Goal: Task Accomplishment & Management: Manage account settings

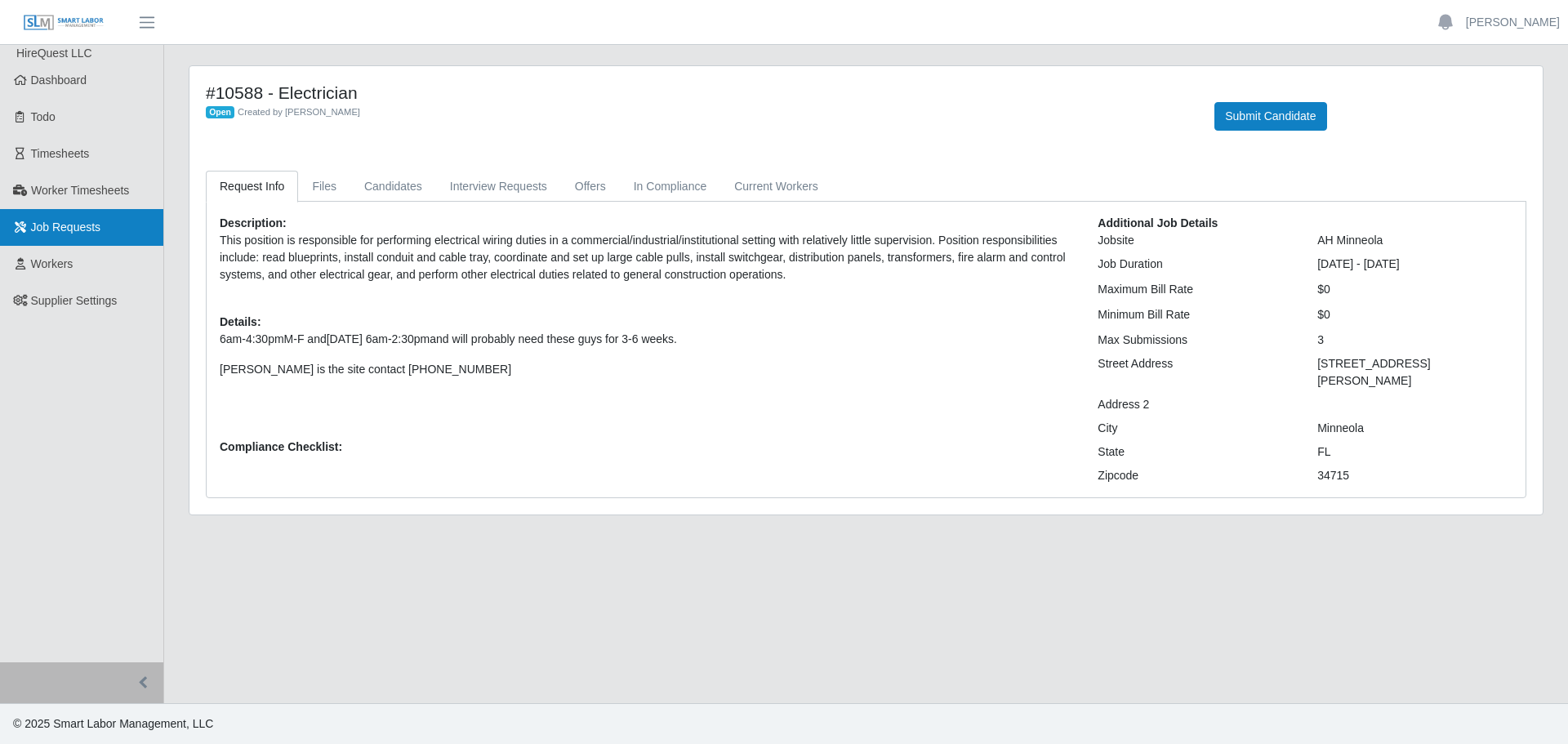
click at [60, 233] on span "Job Requests" at bounding box center [66, 228] width 71 height 13
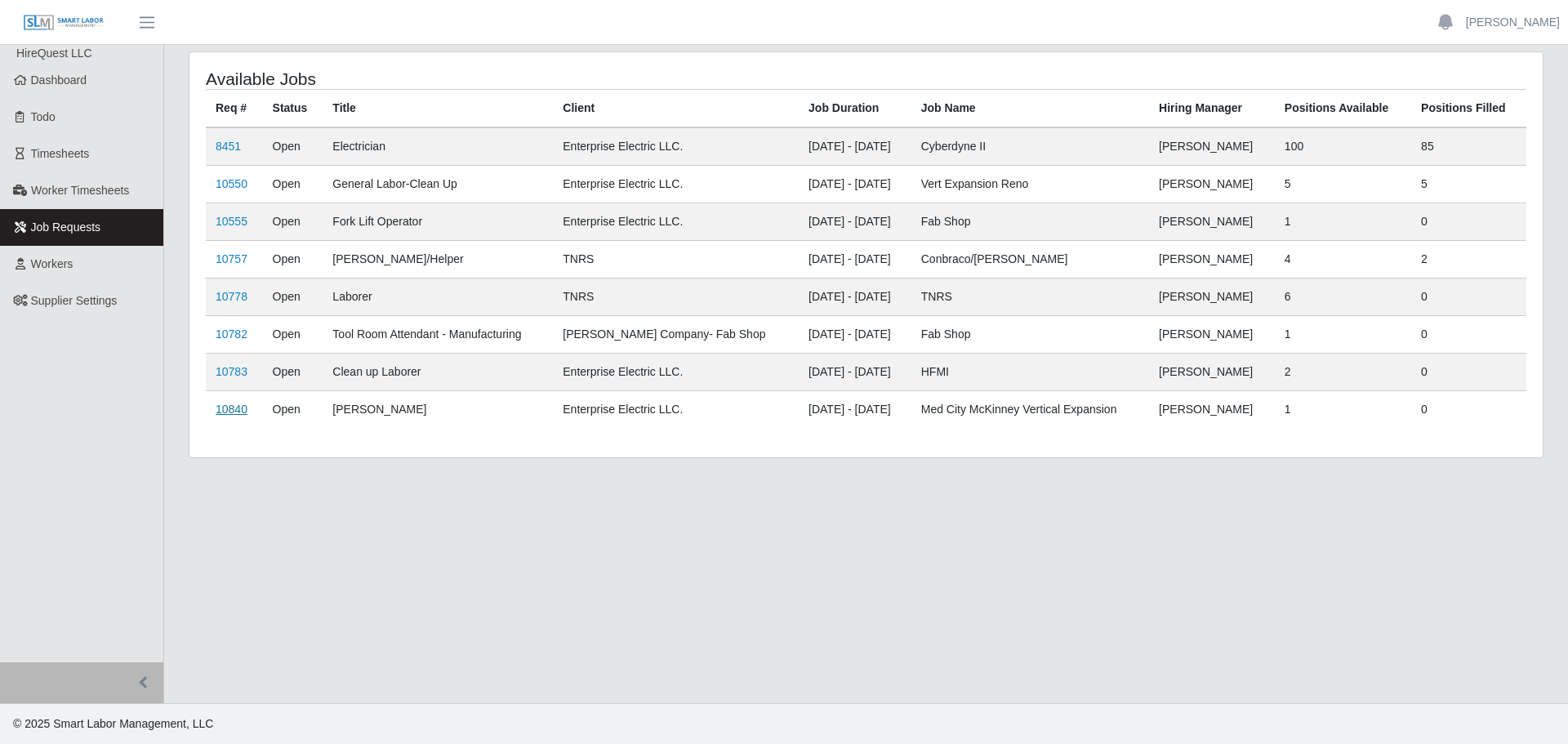
click at [225, 414] on link "10840" at bounding box center [231, 409] width 32 height 13
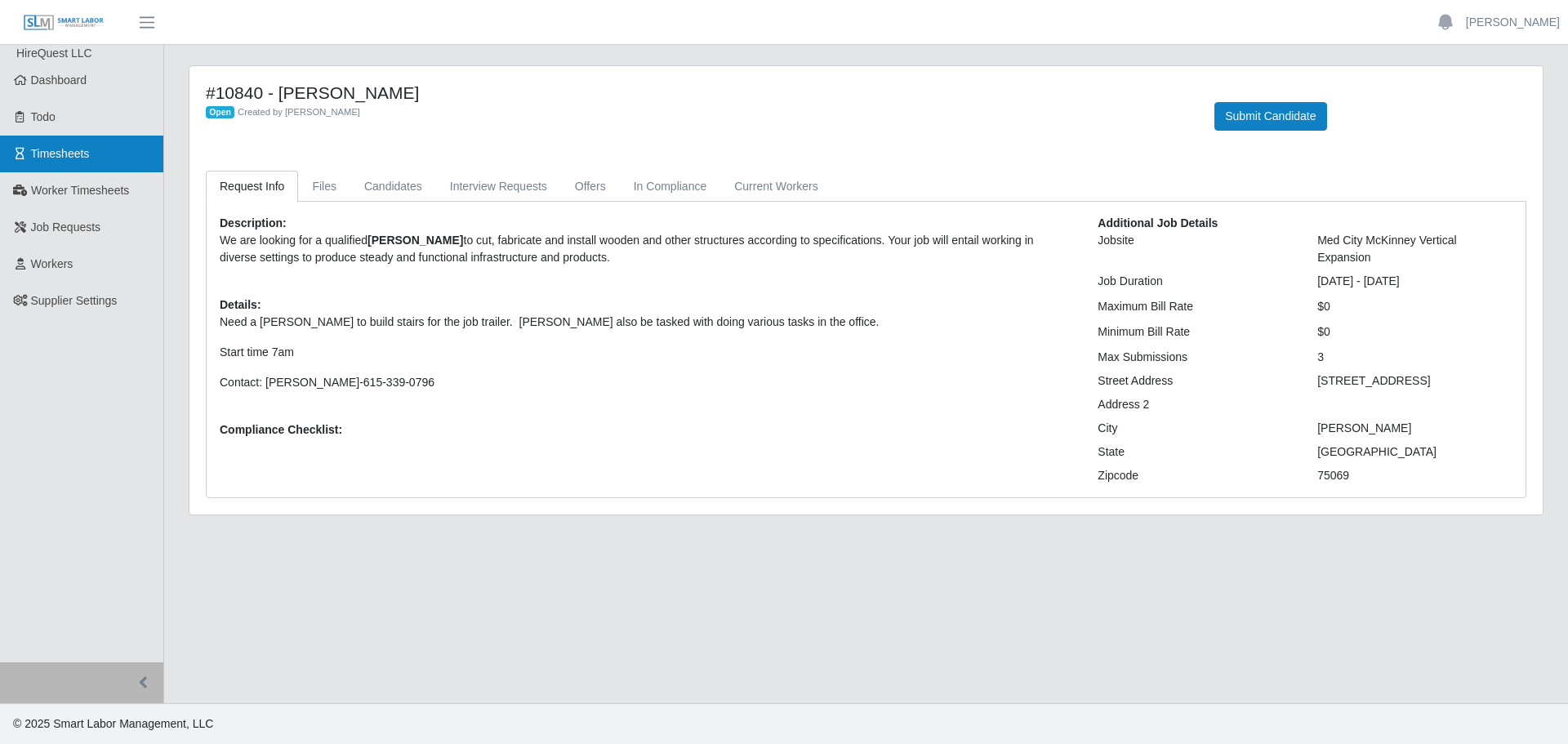
click at [28, 152] on link "Timesheets" at bounding box center [82, 153] width 164 height 37
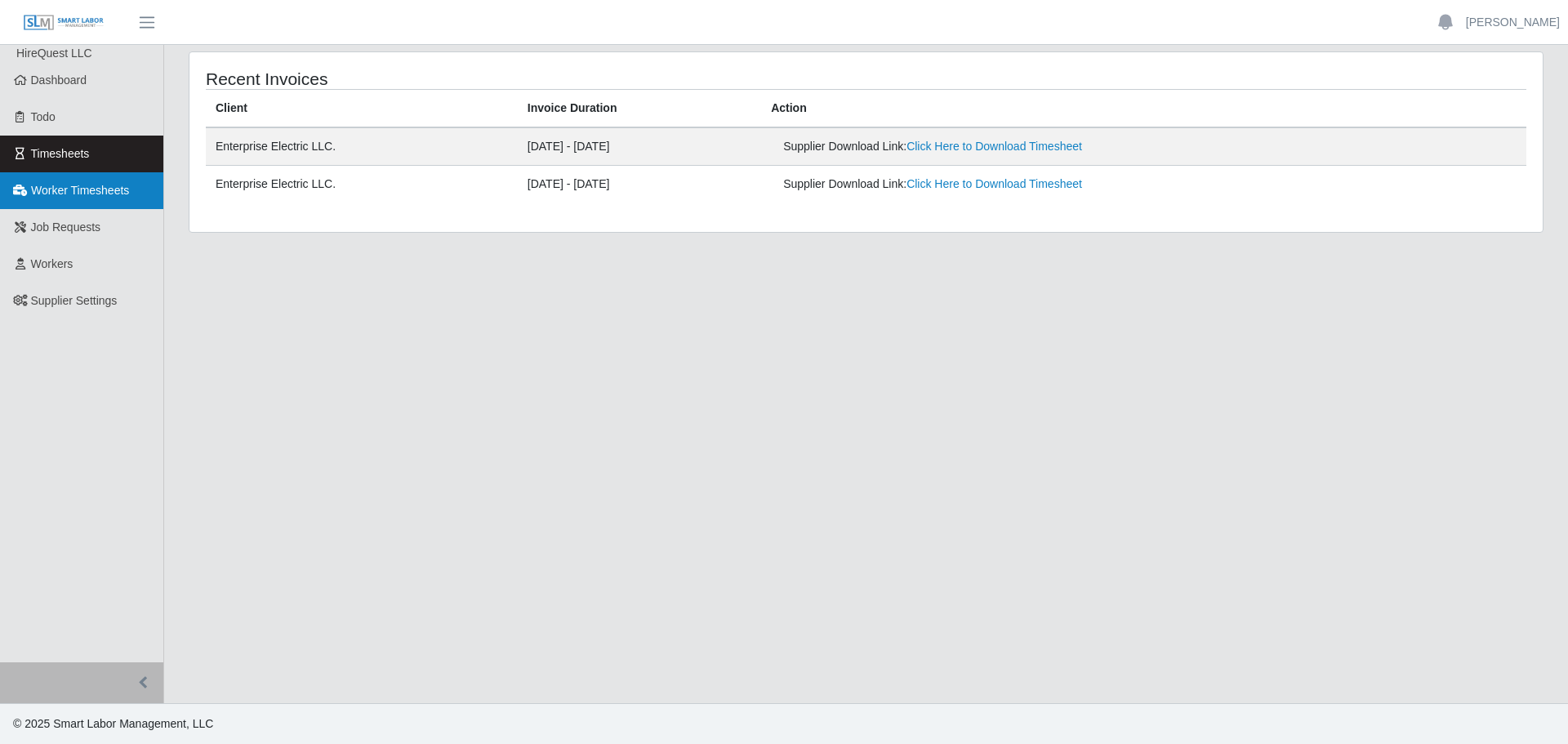
click at [71, 185] on span "Worker Timesheets" at bounding box center [80, 190] width 98 height 13
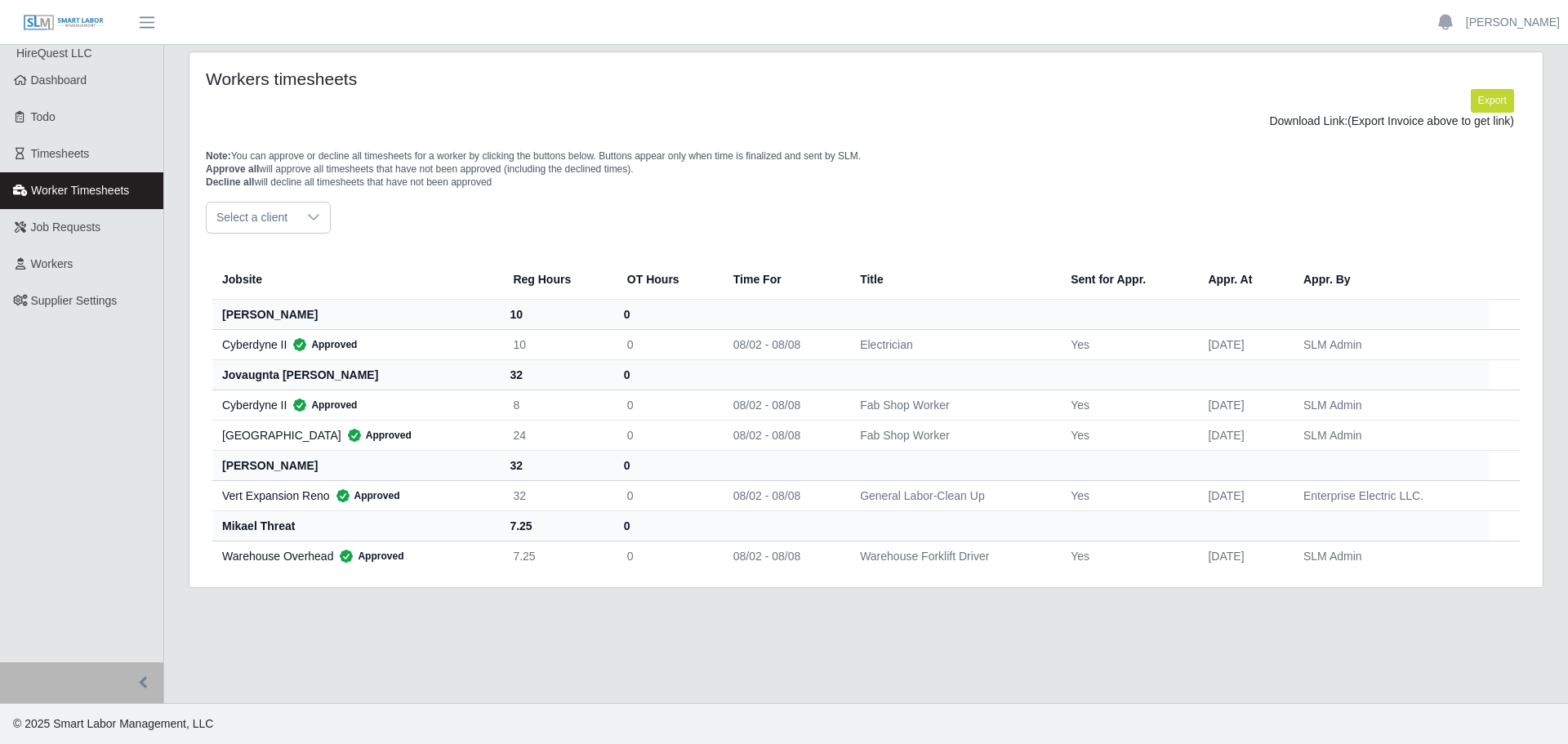
drag, startPoint x: 265, startPoint y: 503, endPoint x: 197, endPoint y: 607, distance: 124.3
click at [197, 607] on main "Workers timesheets Export Download Link: (Export Invoice above to get link) Not…" at bounding box center [866, 374] width 1403 height 658
click at [307, 214] on icon at bounding box center [314, 217] width 13 height 13
click at [461, 233] on div "Jobsite Reg Hours OT Hours Time For Title Sent for Appr. Appr. At Appr. By jaso…" at bounding box center [866, 402] width 1345 height 338
click at [46, 152] on span "Timesheets" at bounding box center [60, 153] width 59 height 13
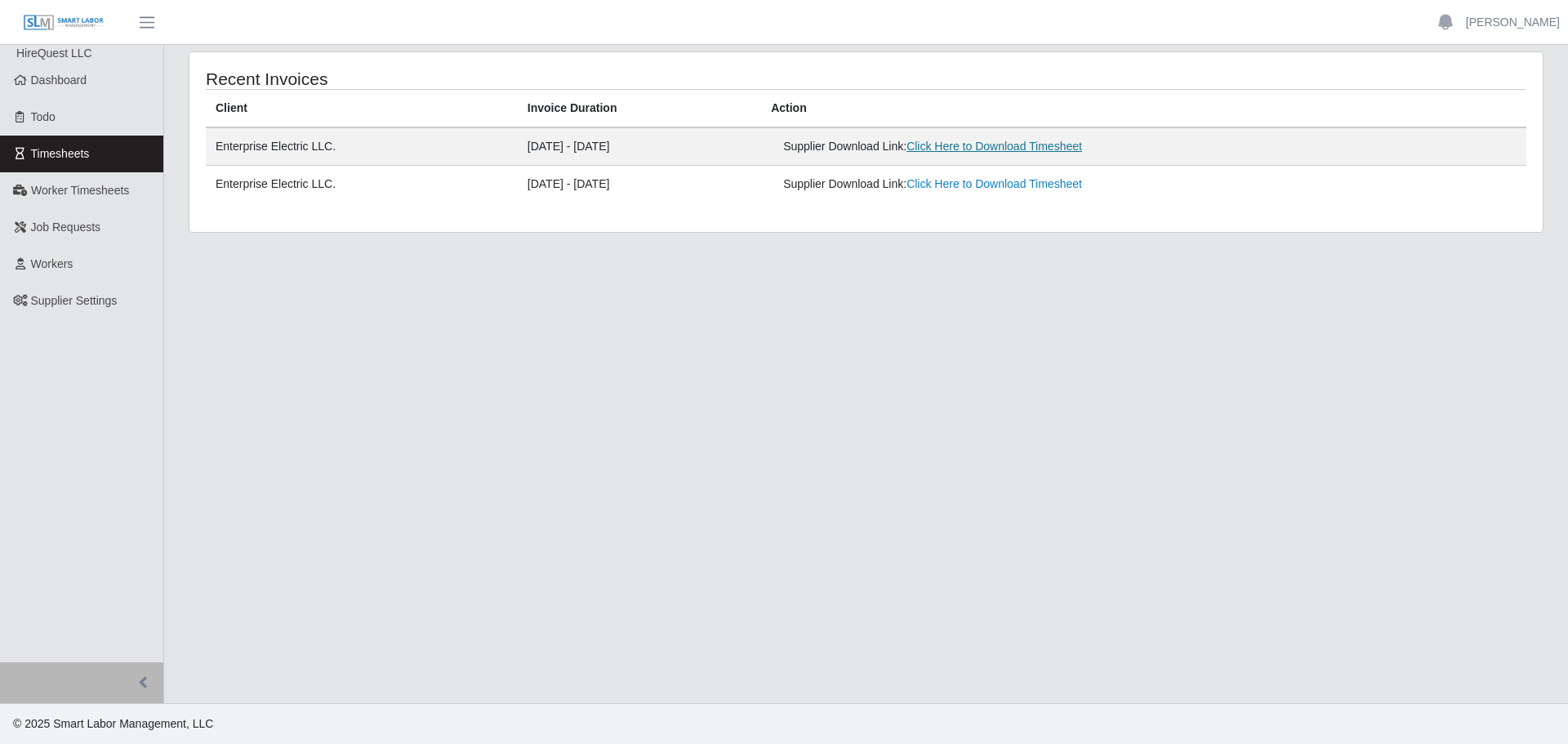
click at [1004, 147] on link "Click Here to Download Timesheet" at bounding box center [994, 147] width 176 height 13
click at [53, 224] on span "Job Requests" at bounding box center [66, 228] width 71 height 13
